Goal: Task Accomplishment & Management: Manage account settings

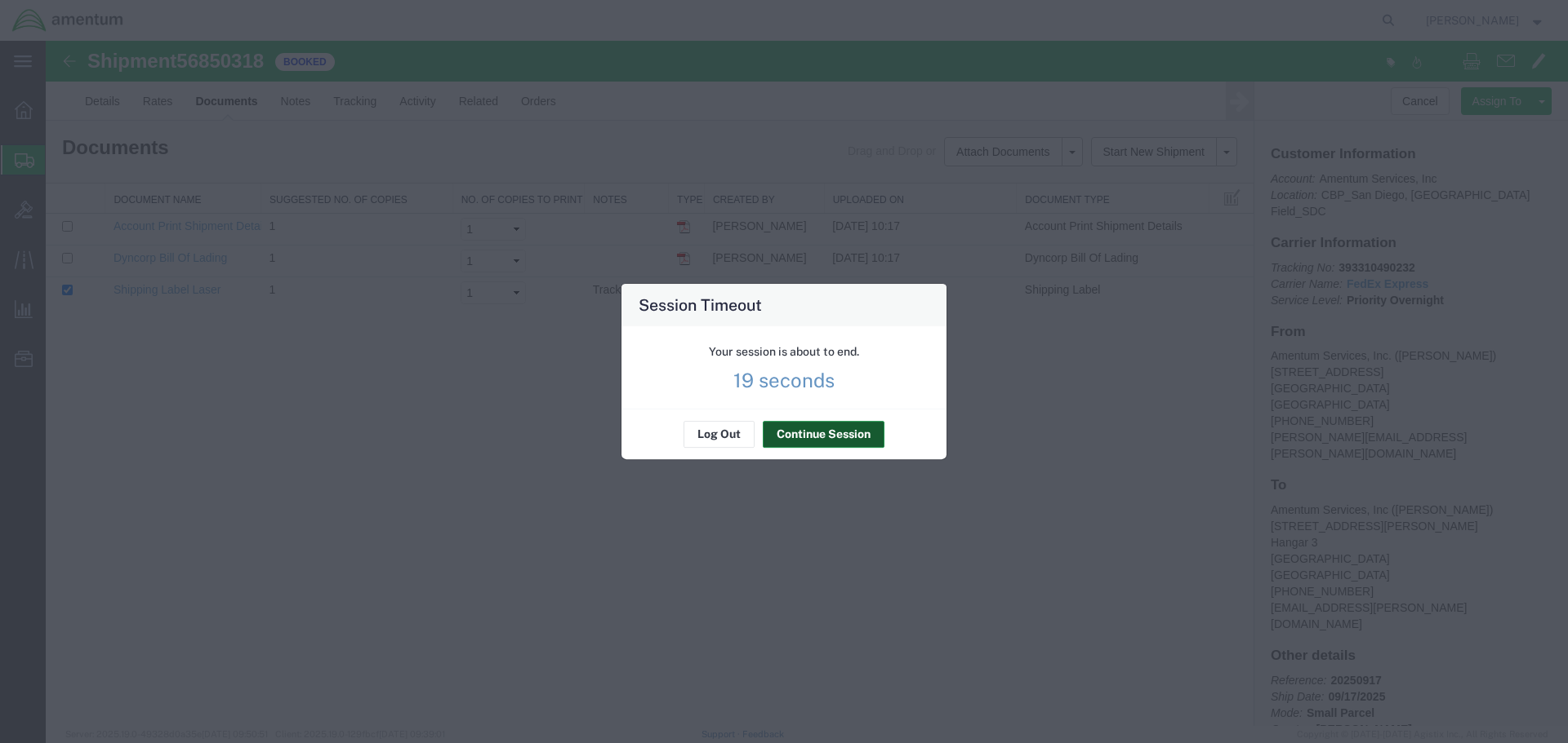
click at [818, 429] on button "Continue Session" at bounding box center [824, 435] width 122 height 26
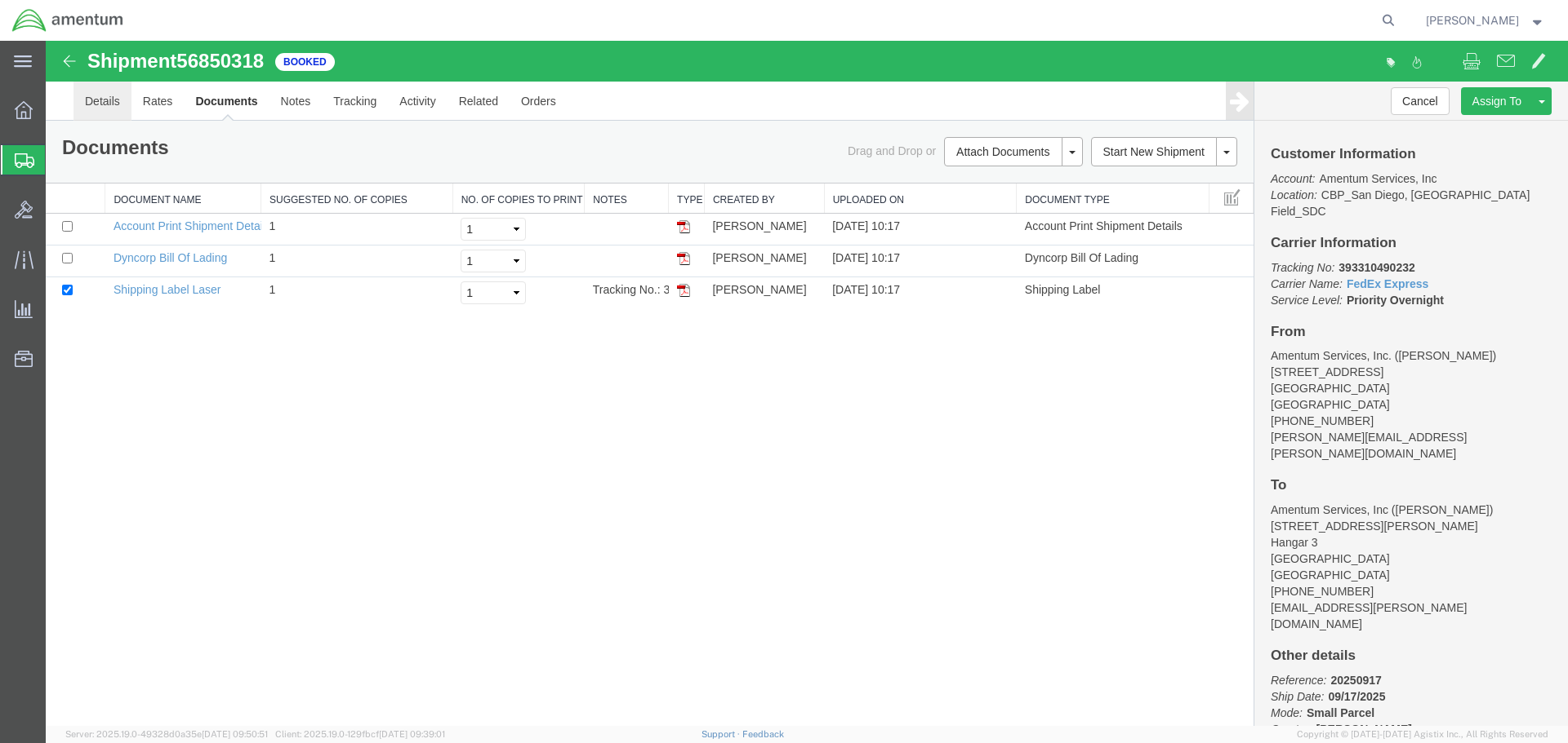
click at [91, 112] on link "Details" at bounding box center [102, 101] width 58 height 40
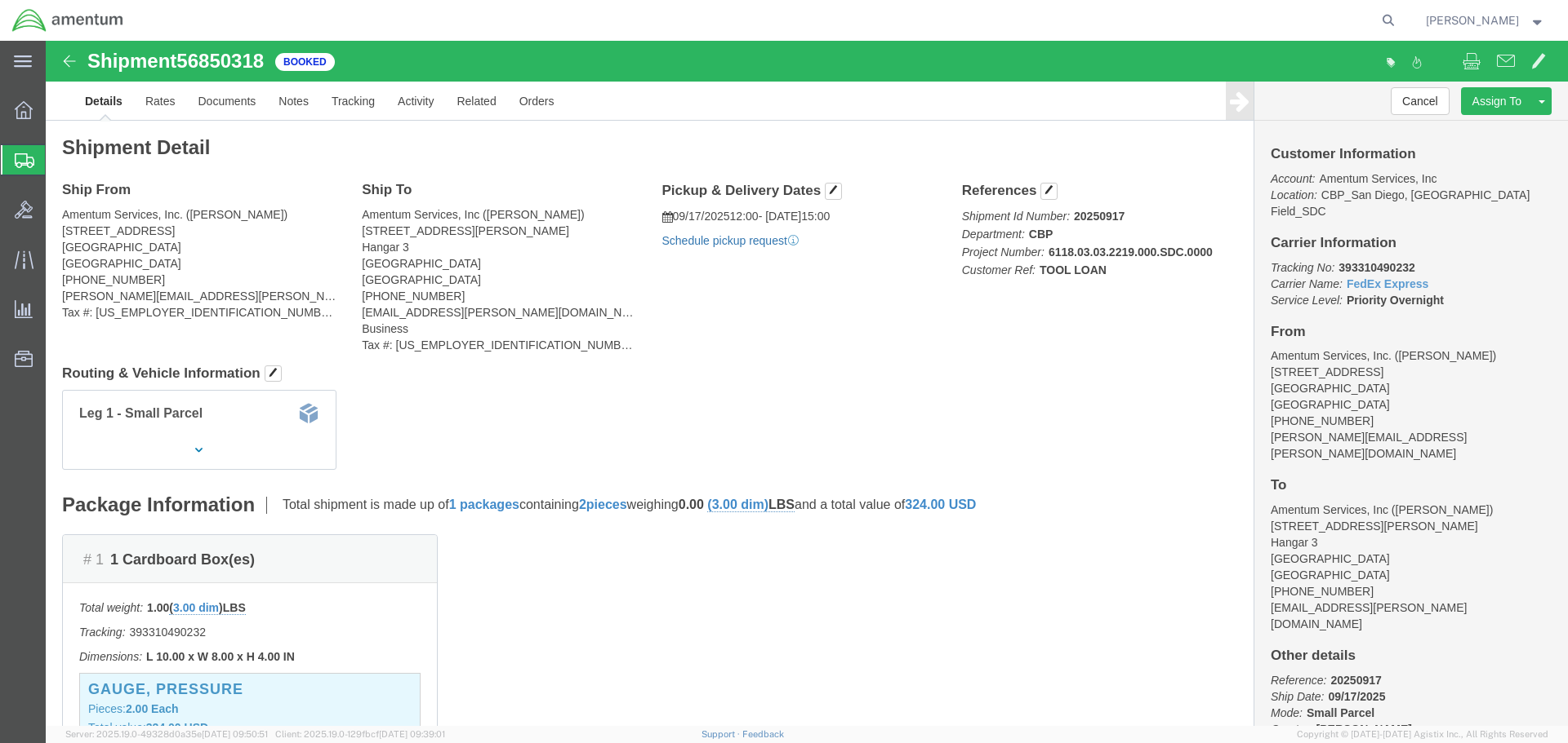
click link "Schedule pickup request"
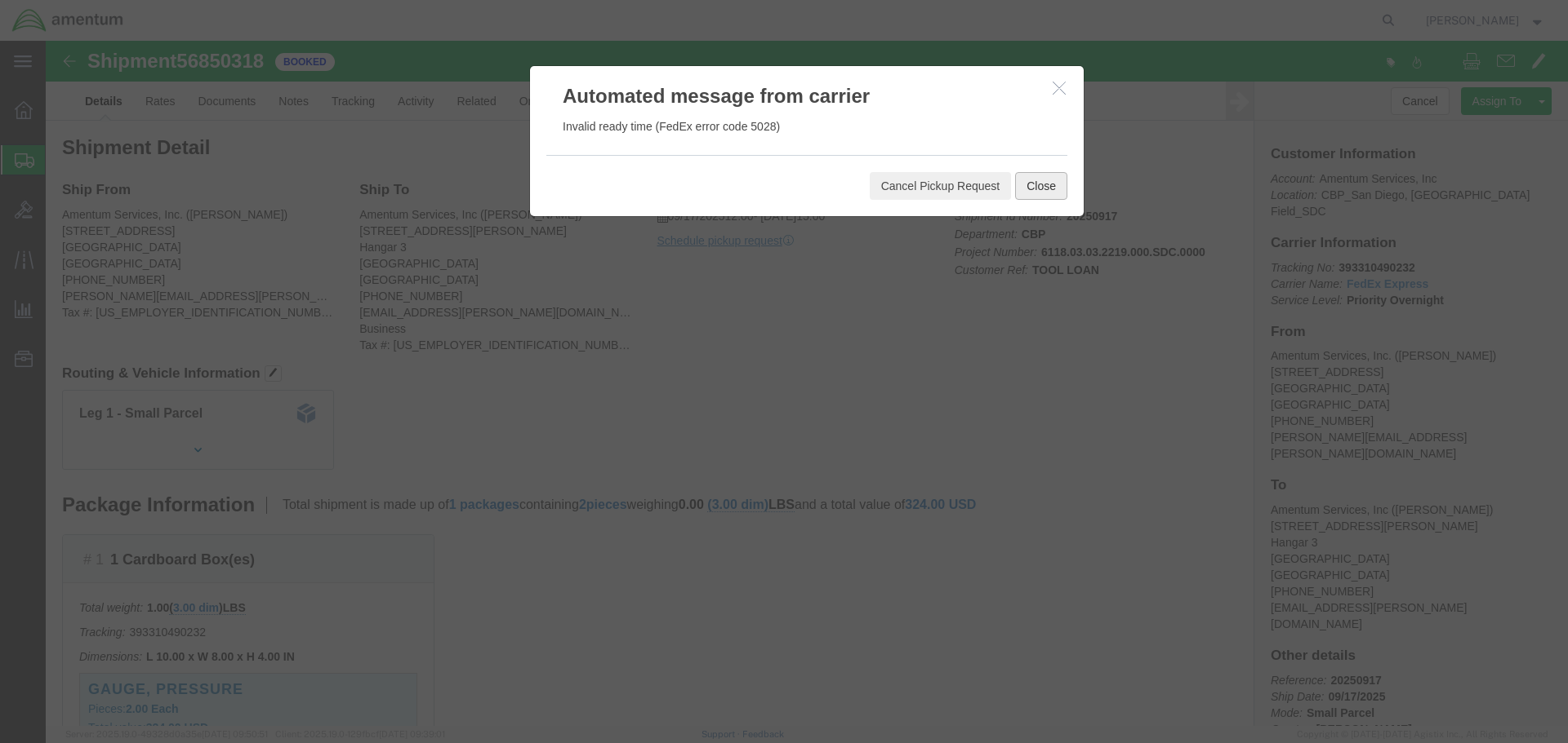
click button "Close"
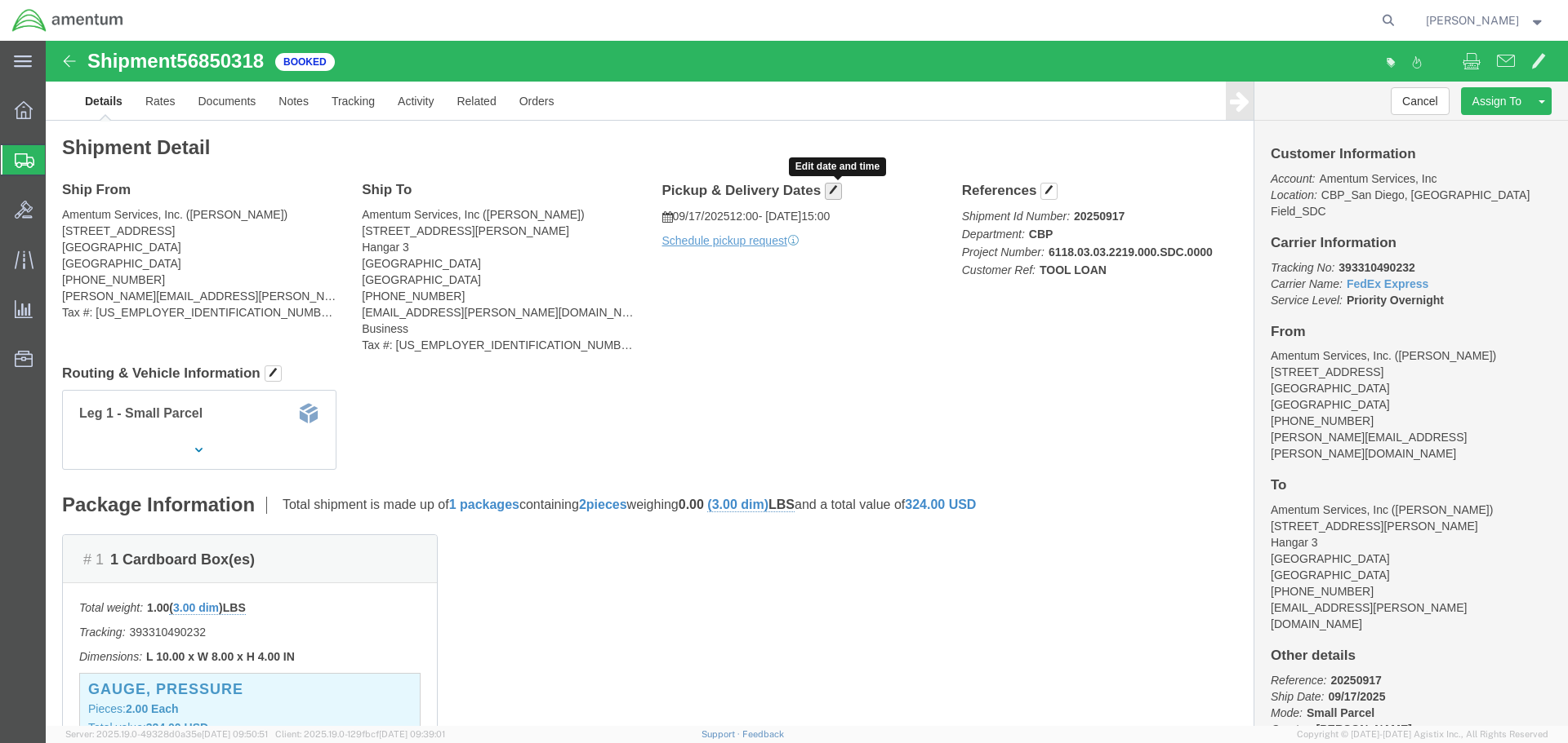
click button "button"
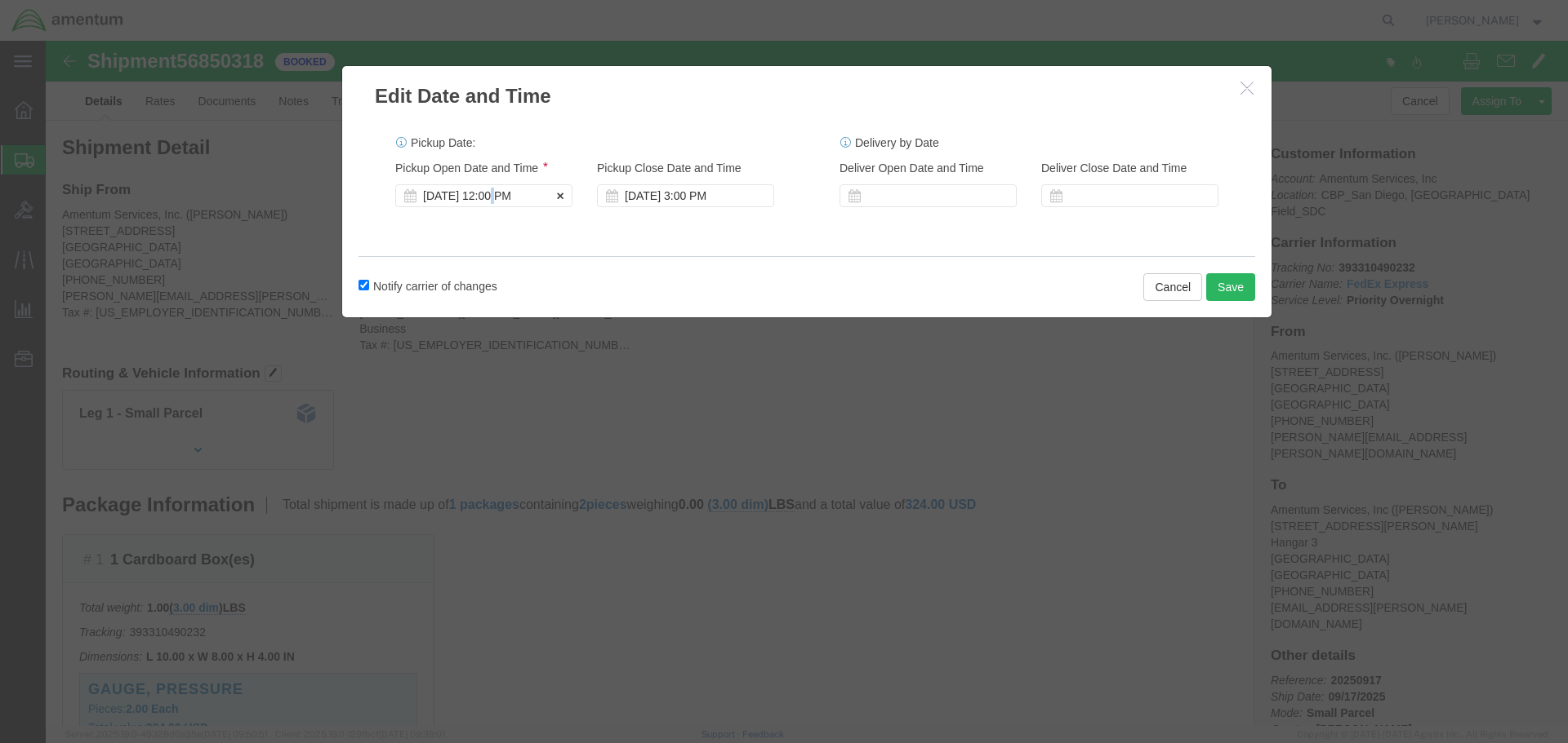
click div "[DATE] 12:00 PM"
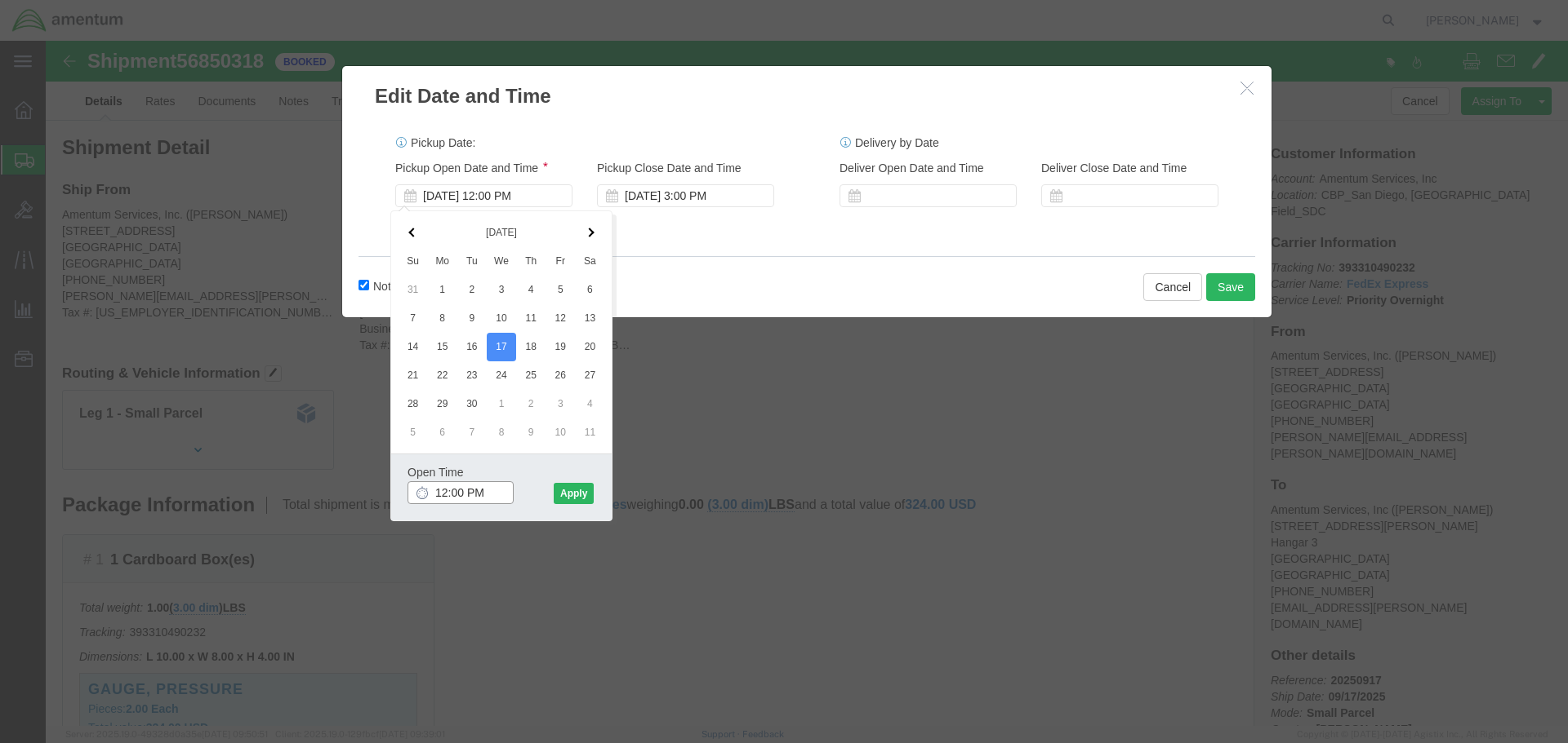
type input "12:30 PM"
click button "Apply"
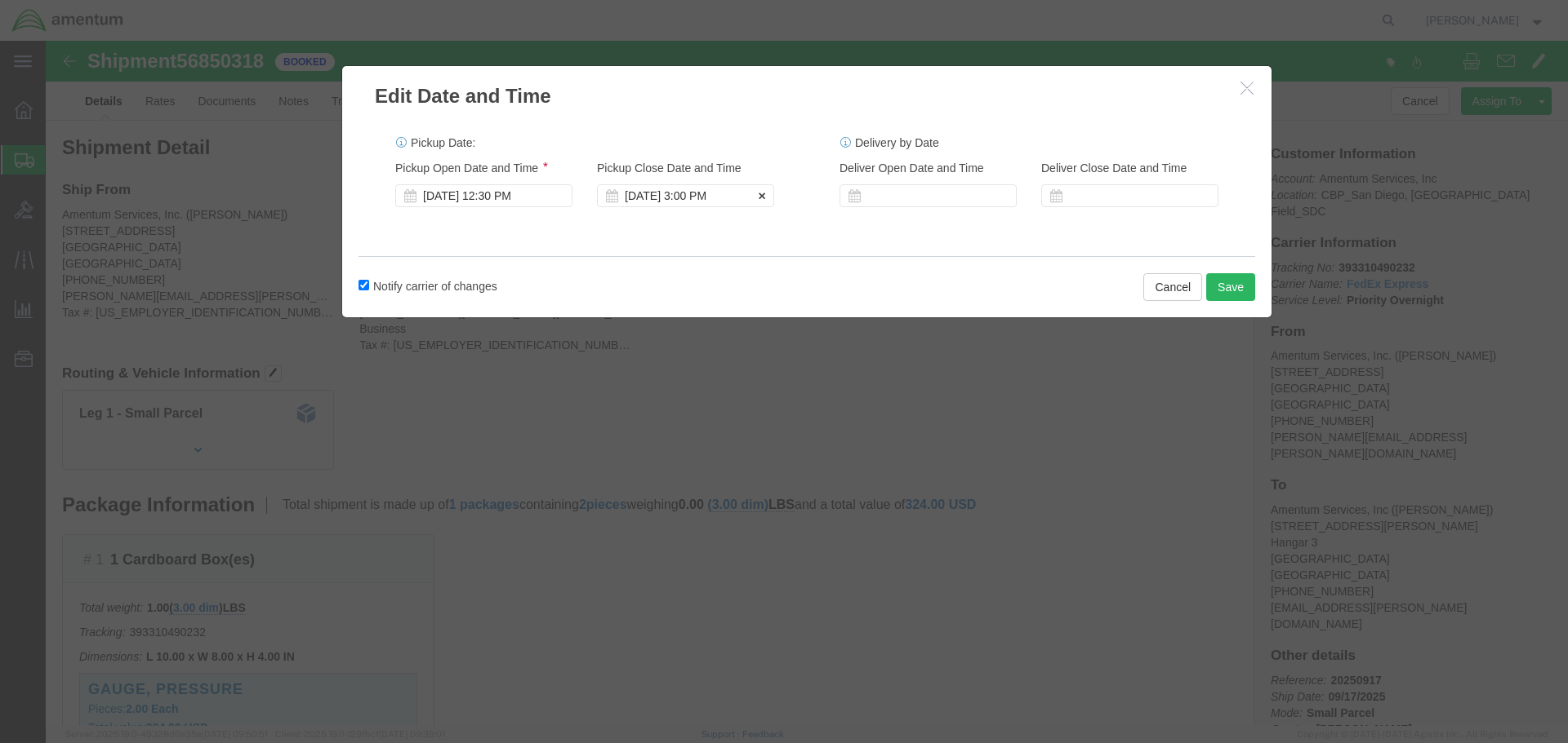
click div "[DATE] 3:00 PM"
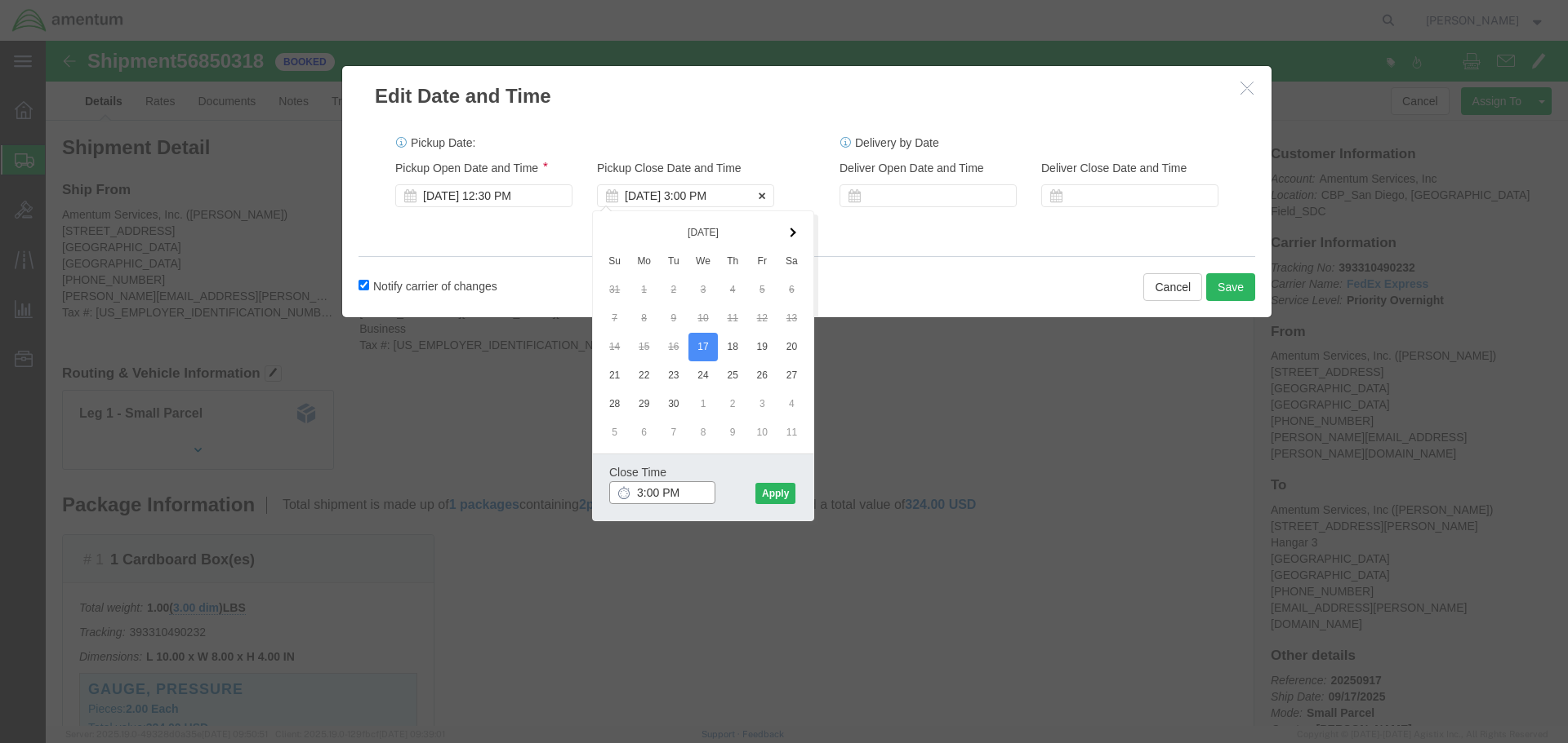
type input "3:30 PM"
click button "Apply"
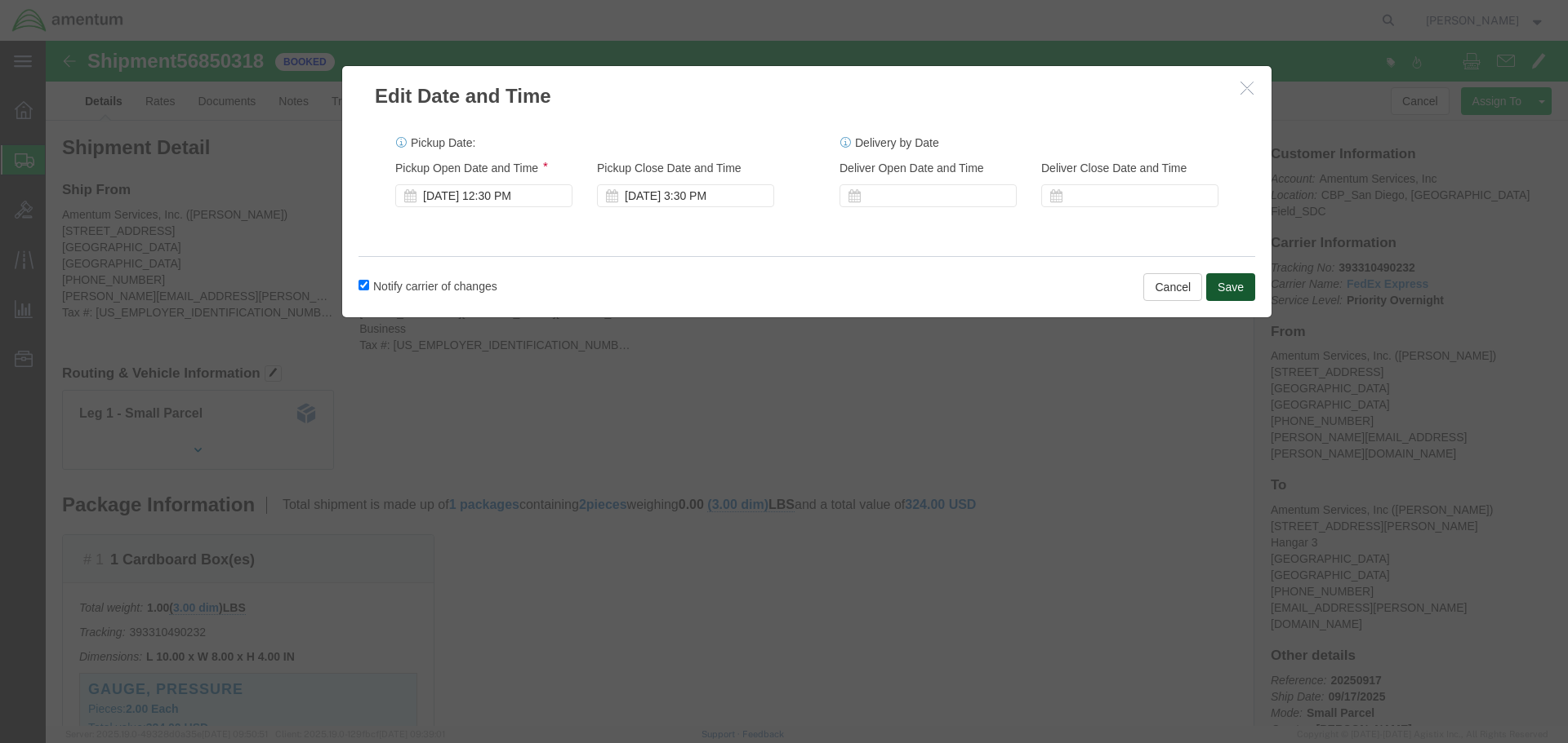
click button "Save"
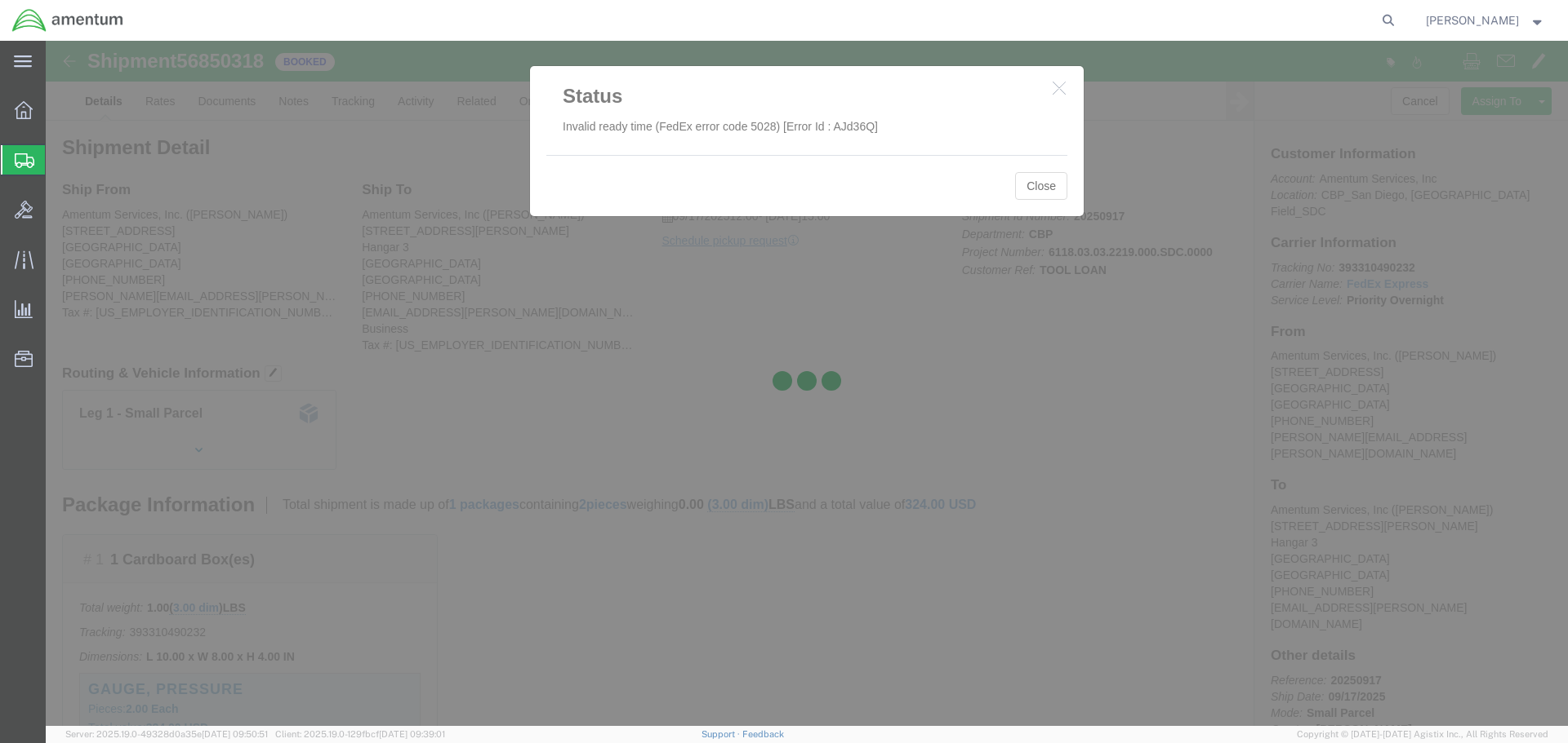
click at [1050, 190] on div at bounding box center [806, 383] width 1522 height 685
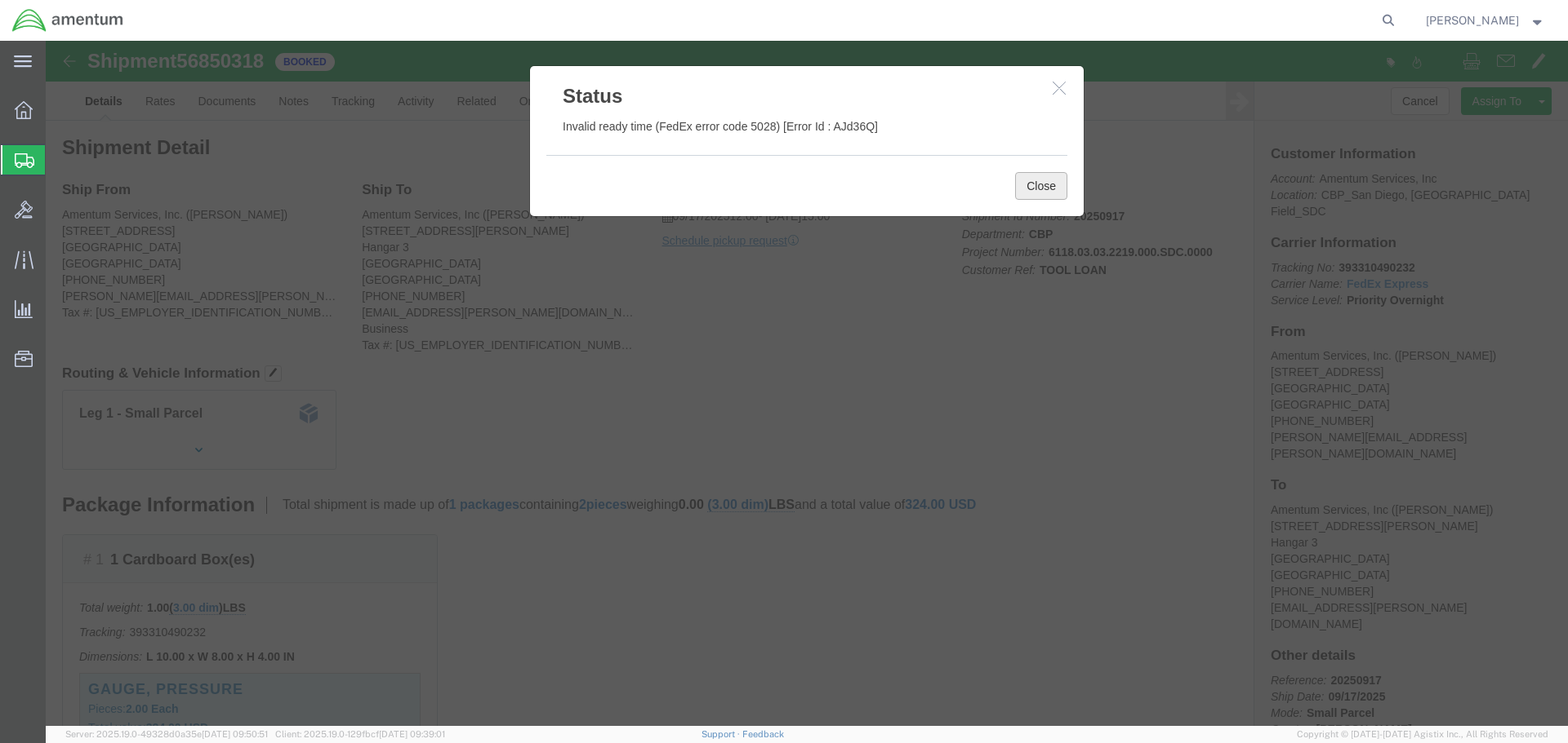
click button "Close"
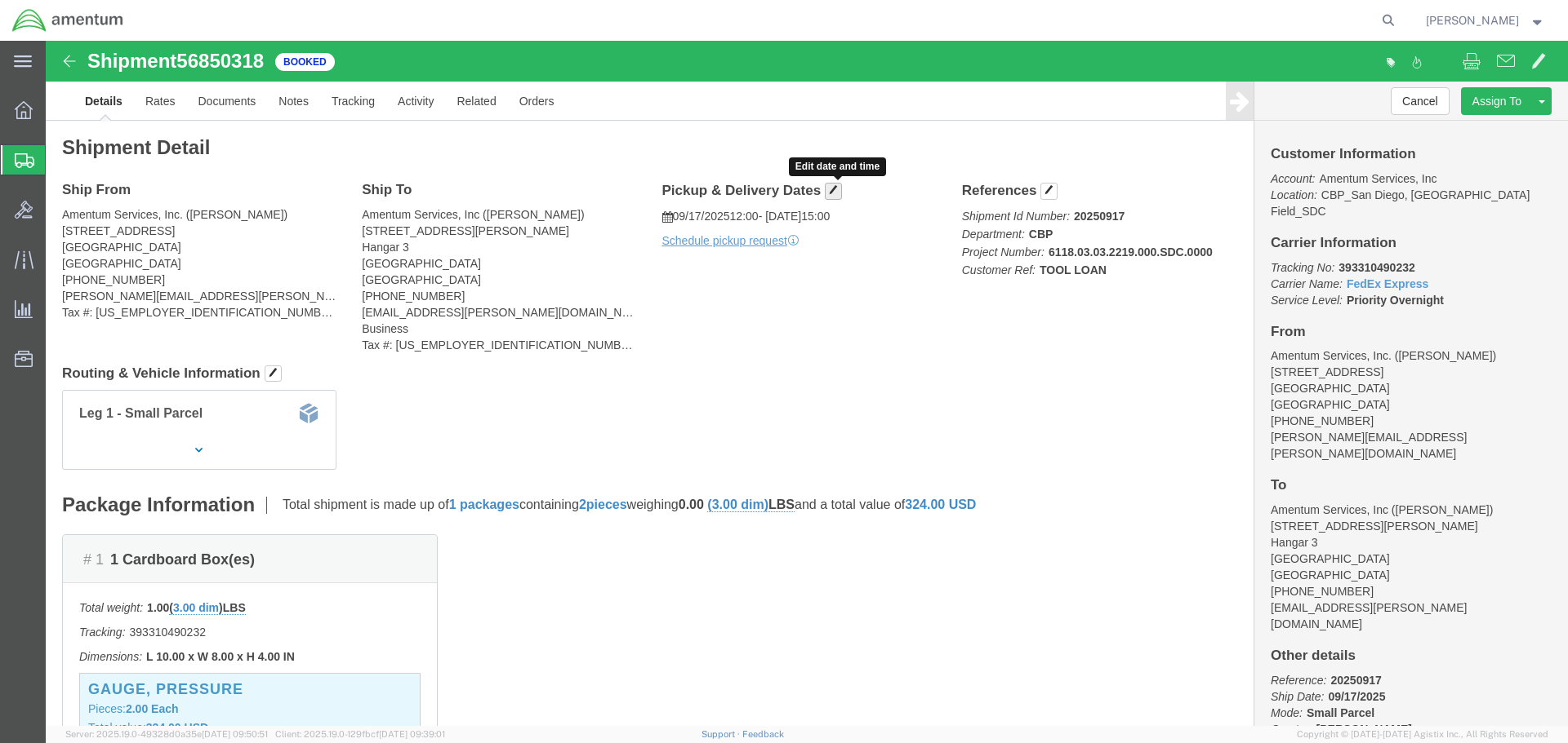
click span "button"
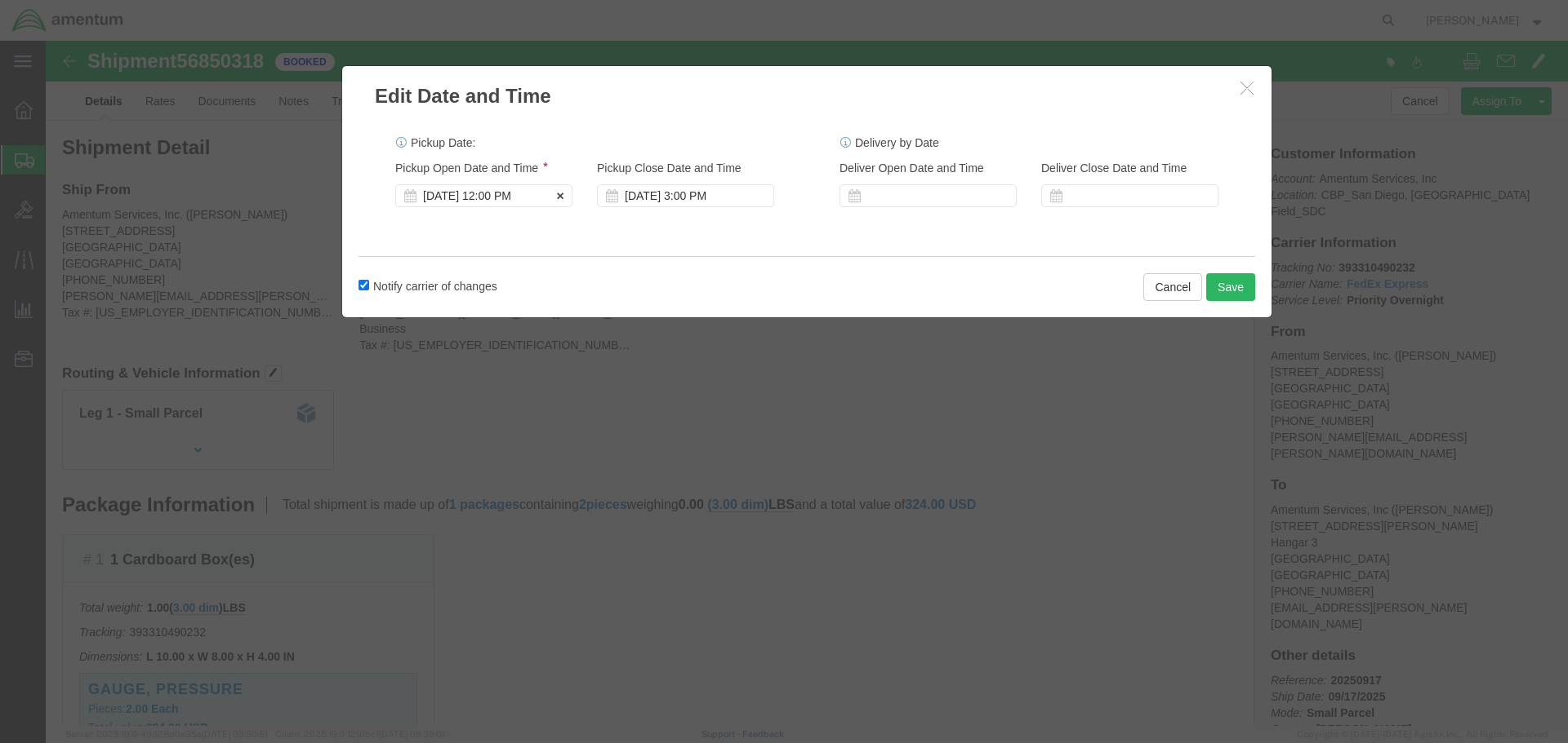
click div "[DATE] 12:00 PM"
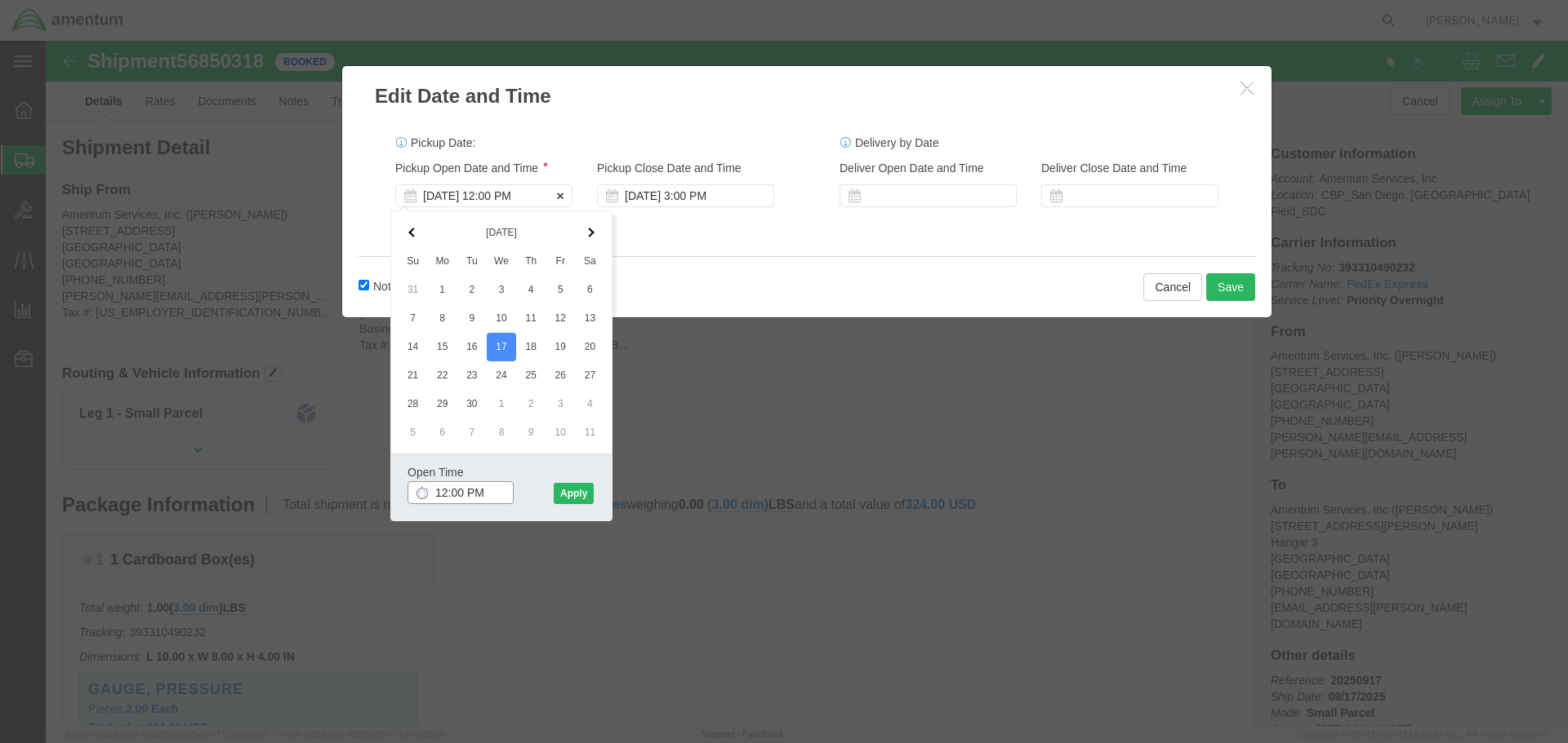
type input "12:30 PM"
click button "Apply"
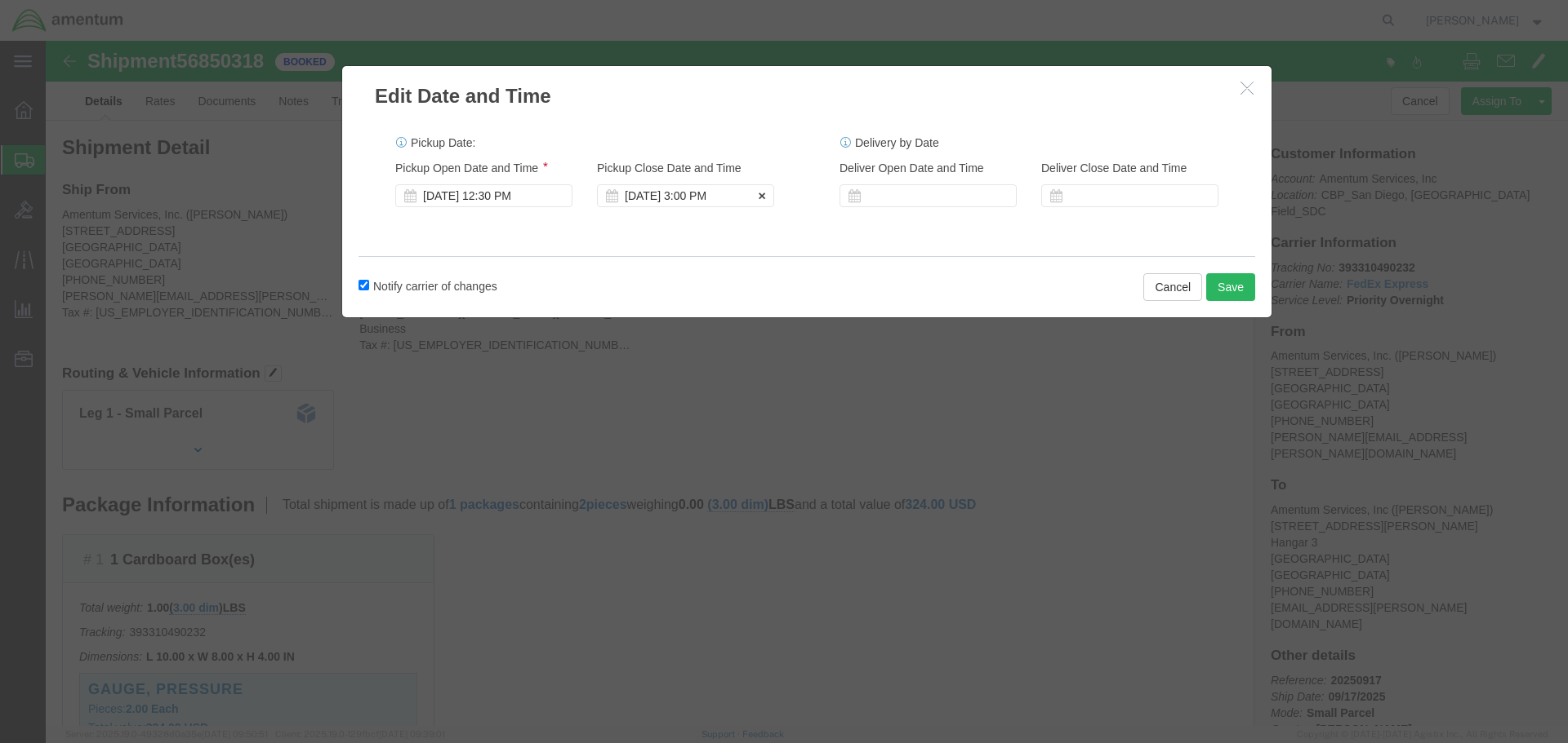
click div "[DATE] 3:00 PM"
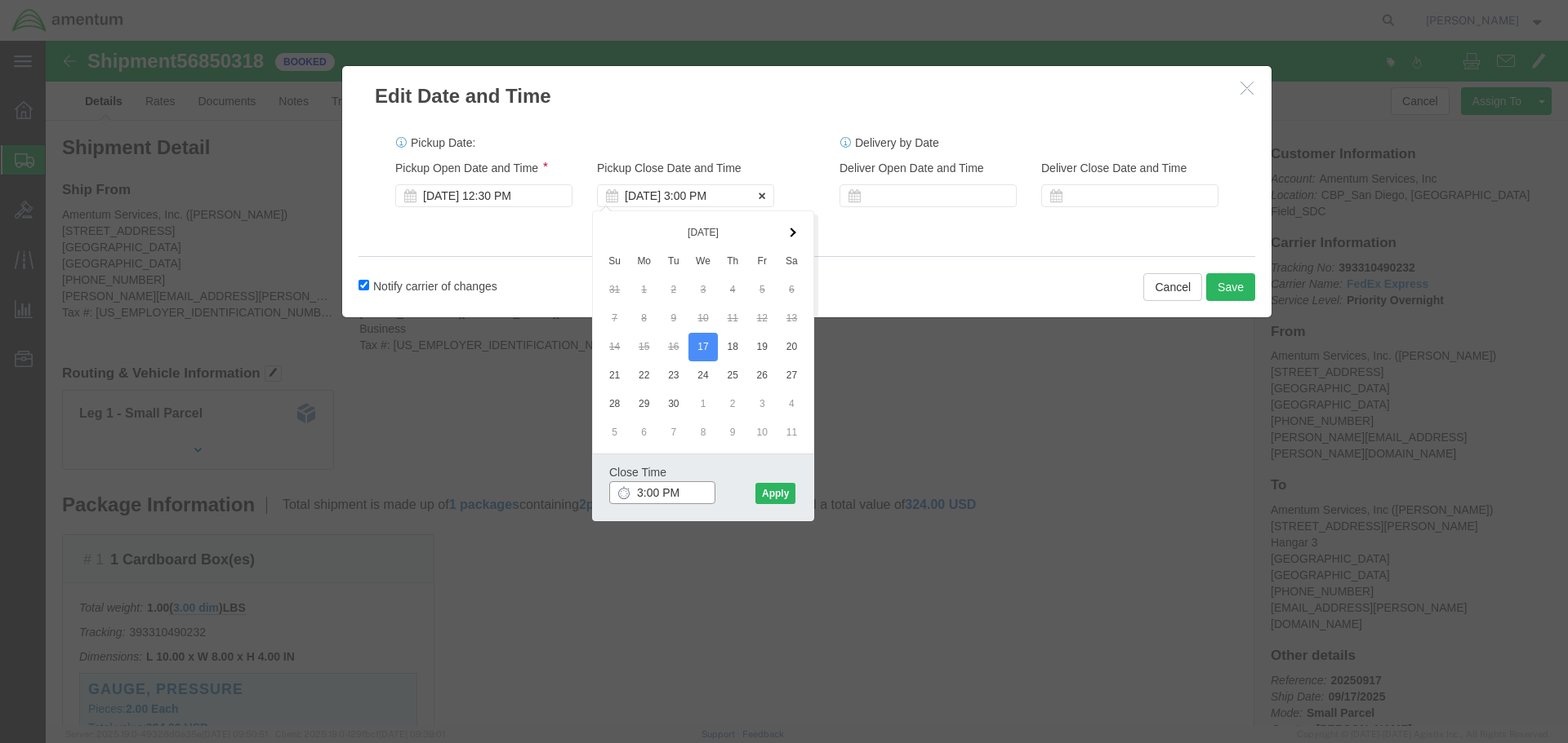
type input "4:00 PM"
click button "Apply"
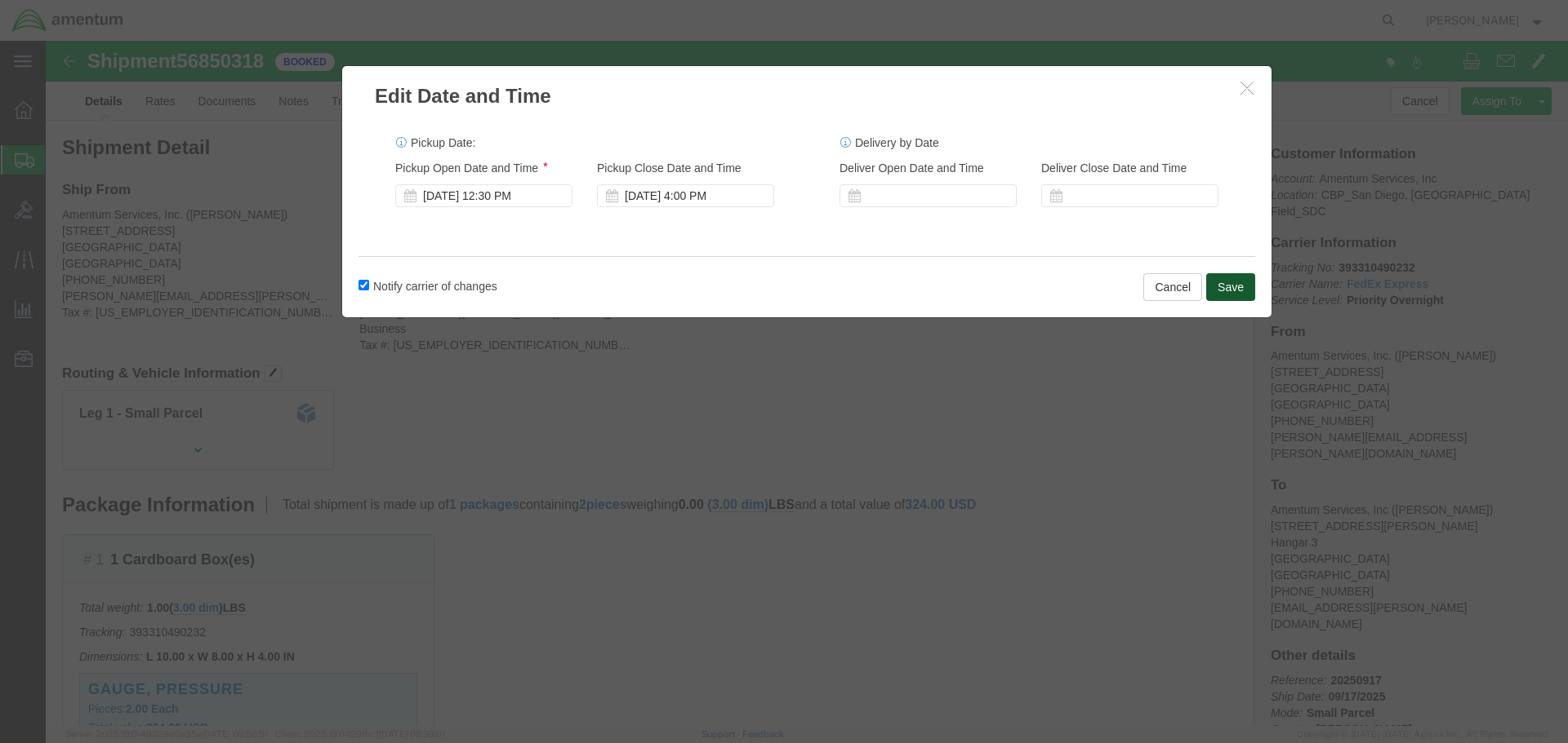
click button "Save"
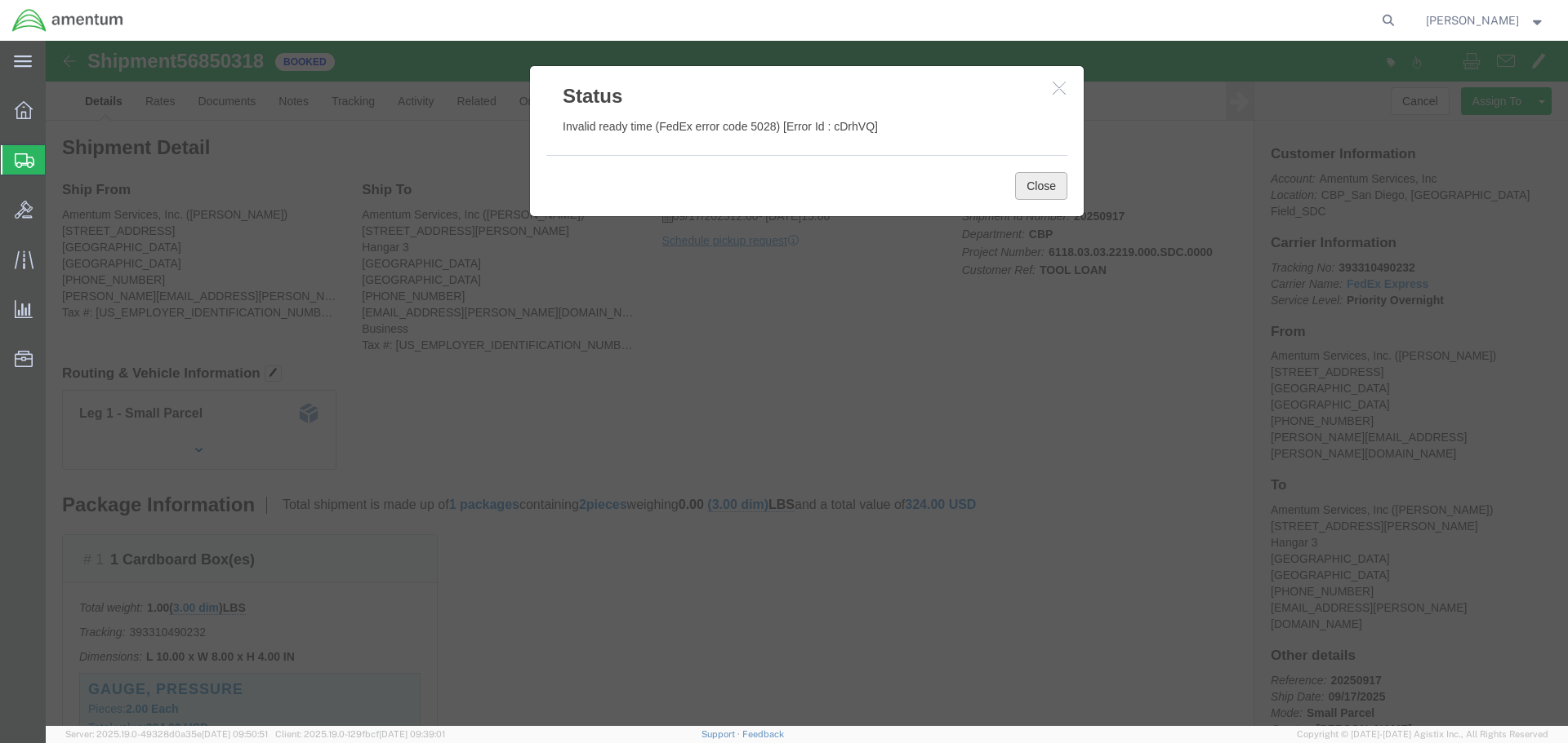
click button "Close"
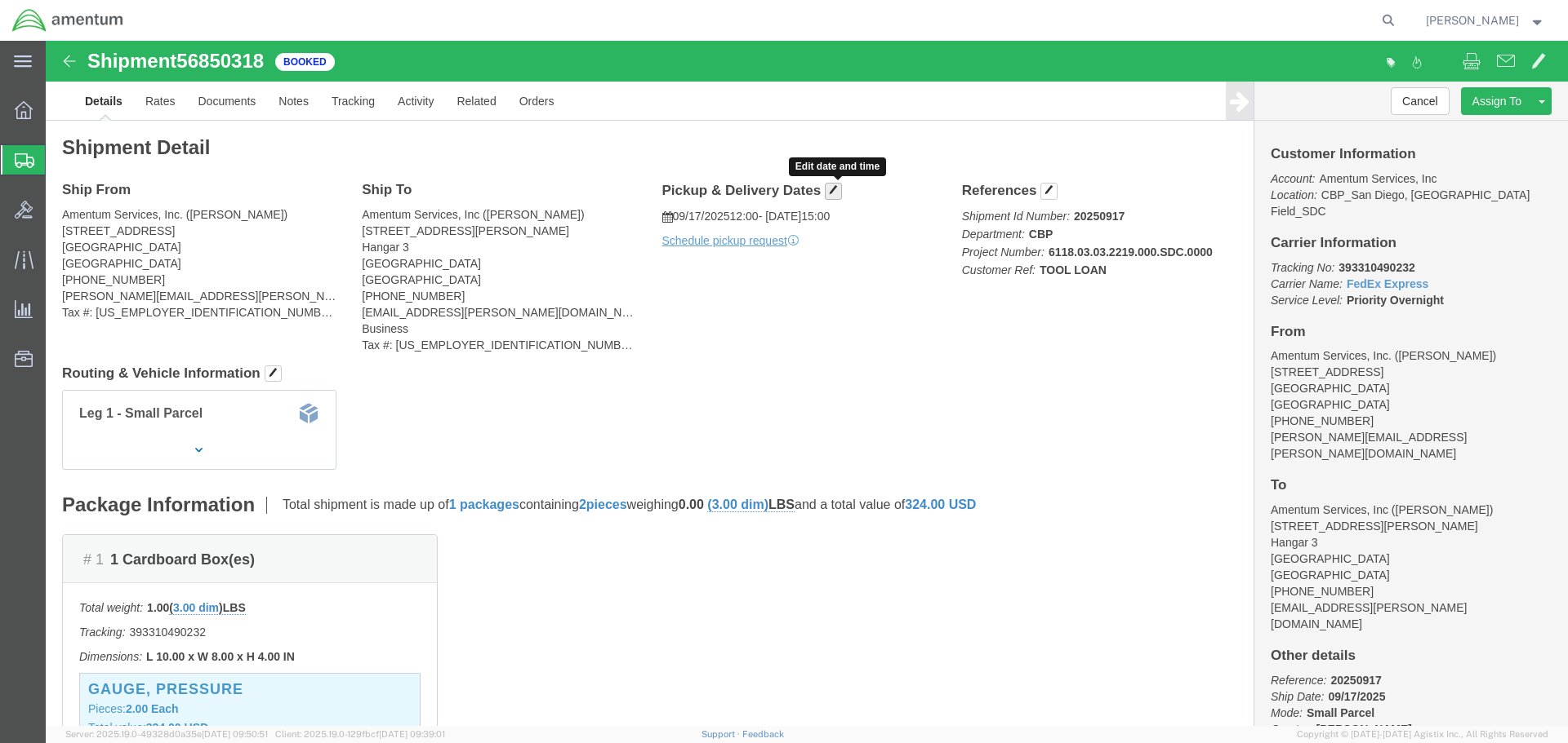
click span "button"
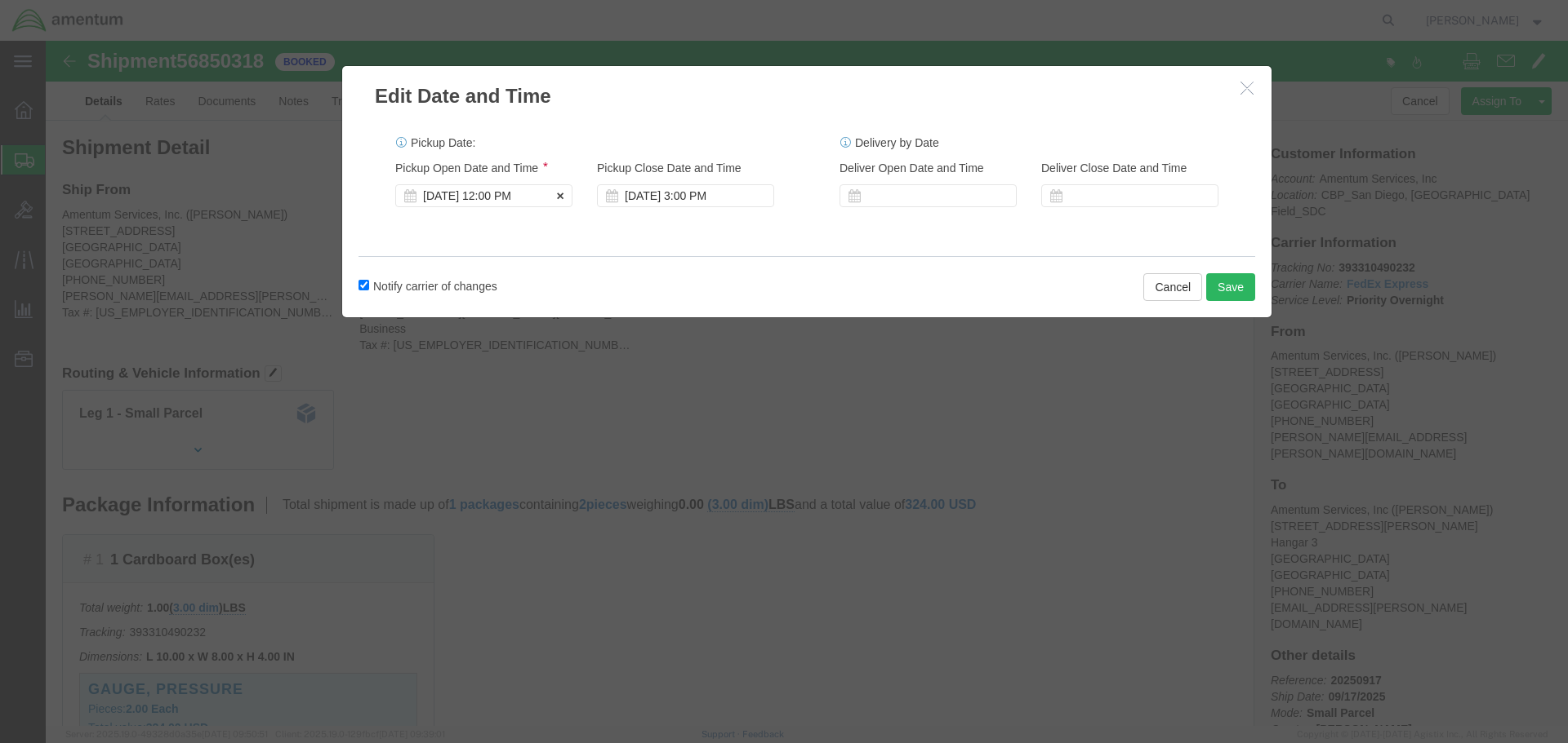
click div "[DATE] 12:00 PM"
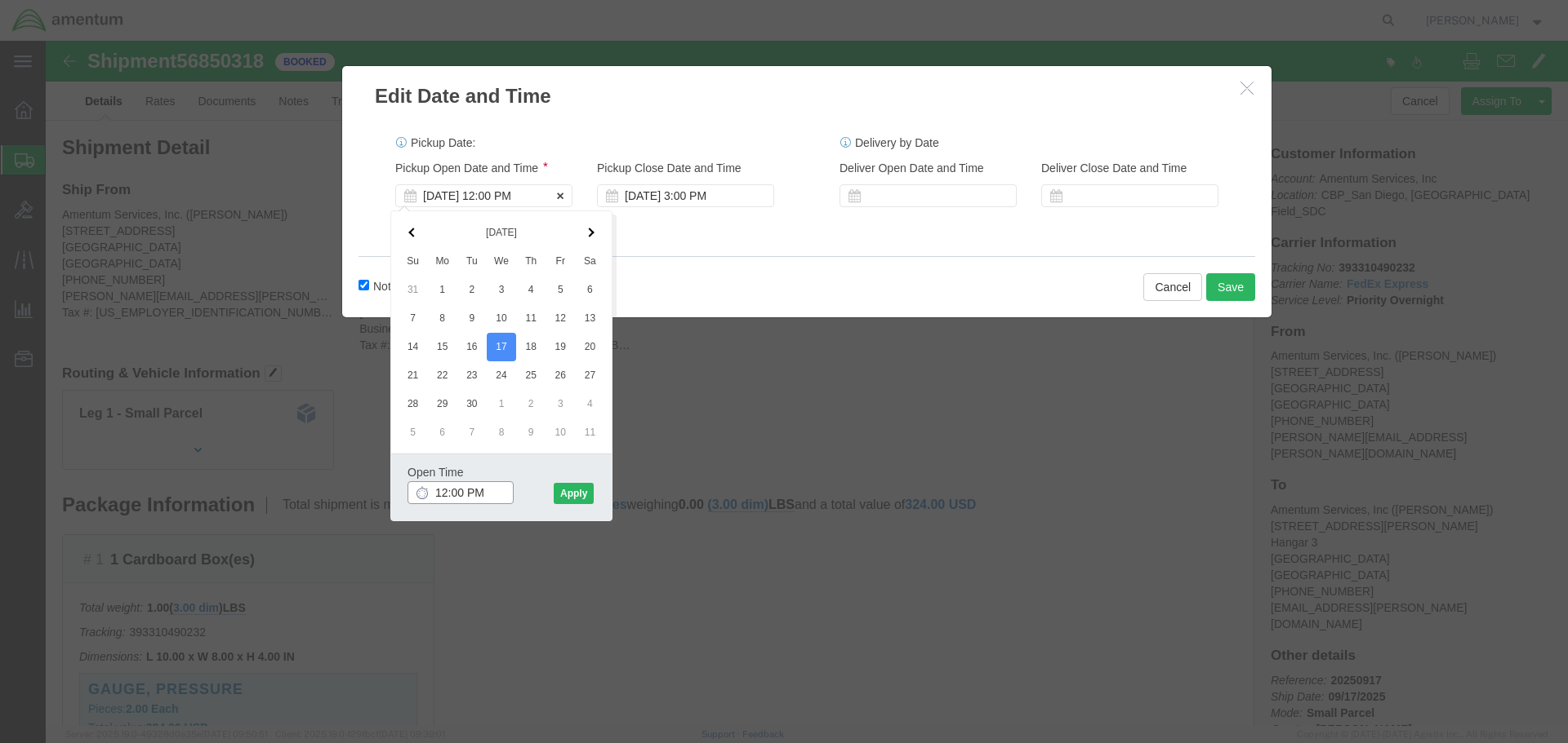
type input "1:00 PM"
click div "Open Time 1:00 PM [DATE] 12:00 PM - [DATE] 12:00 PM Cancel Apply"
click button "Apply"
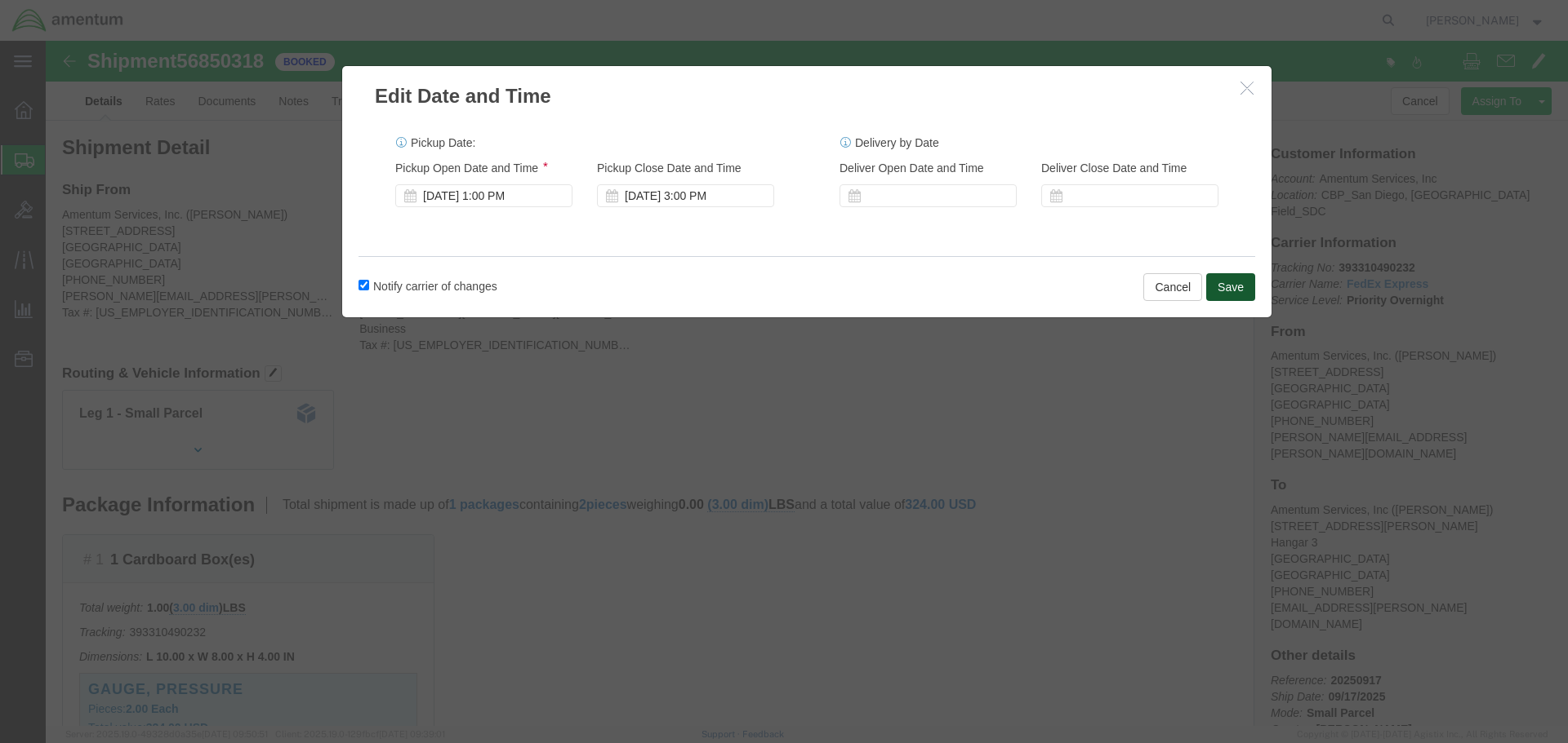
click button "Save"
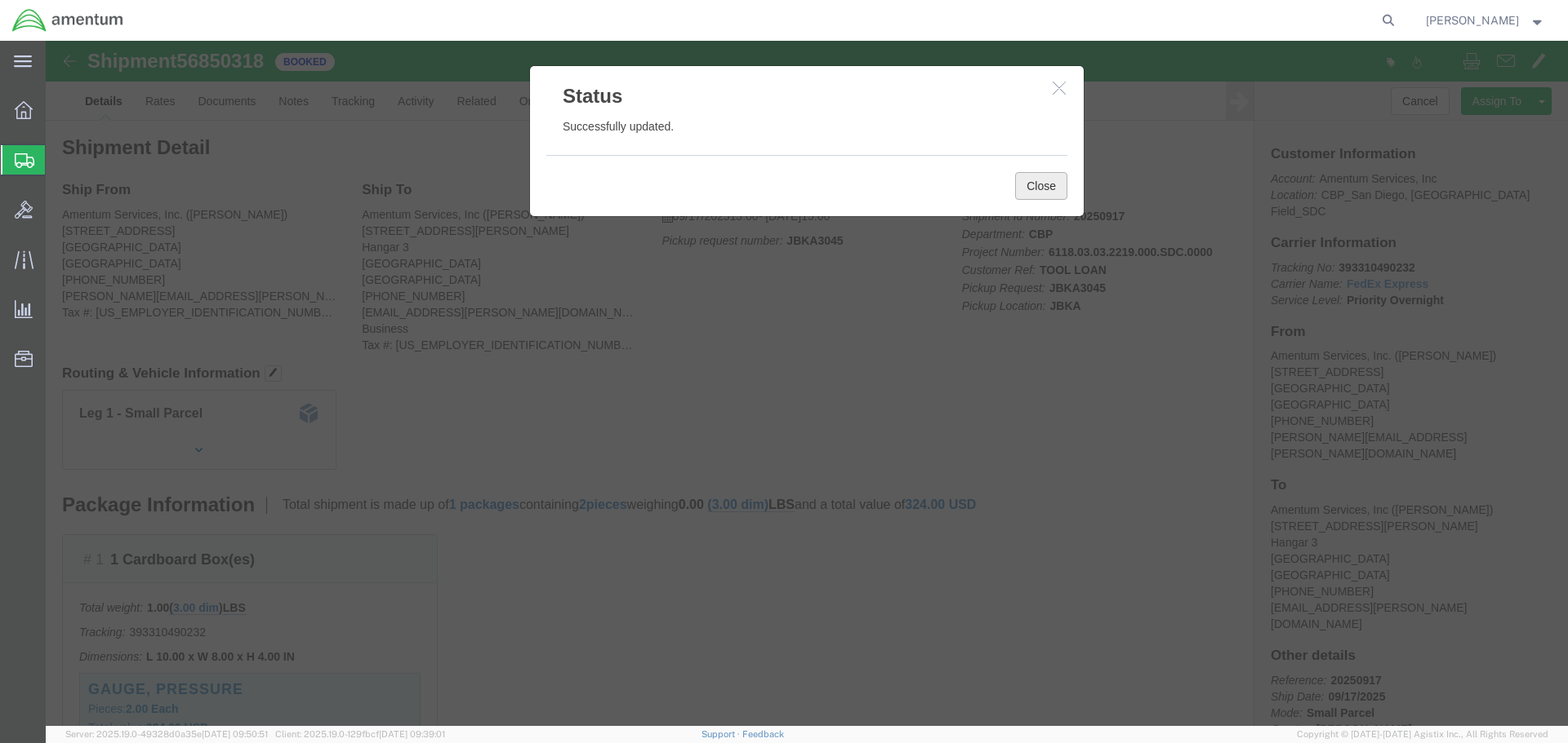
click button "Close"
